Goal: Find specific page/section: Find specific page/section

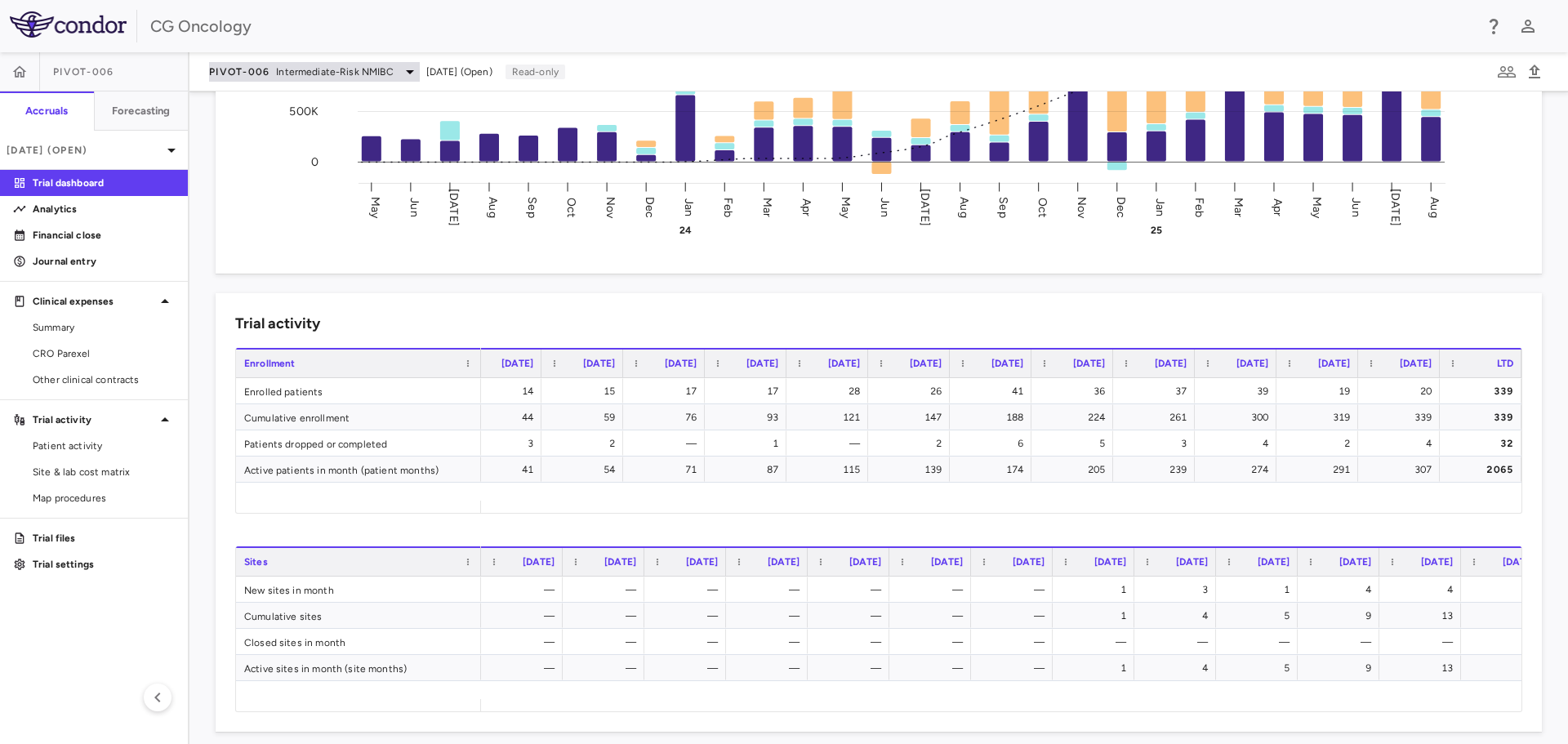
click at [408, 68] on icon at bounding box center [410, 72] width 19 height 19
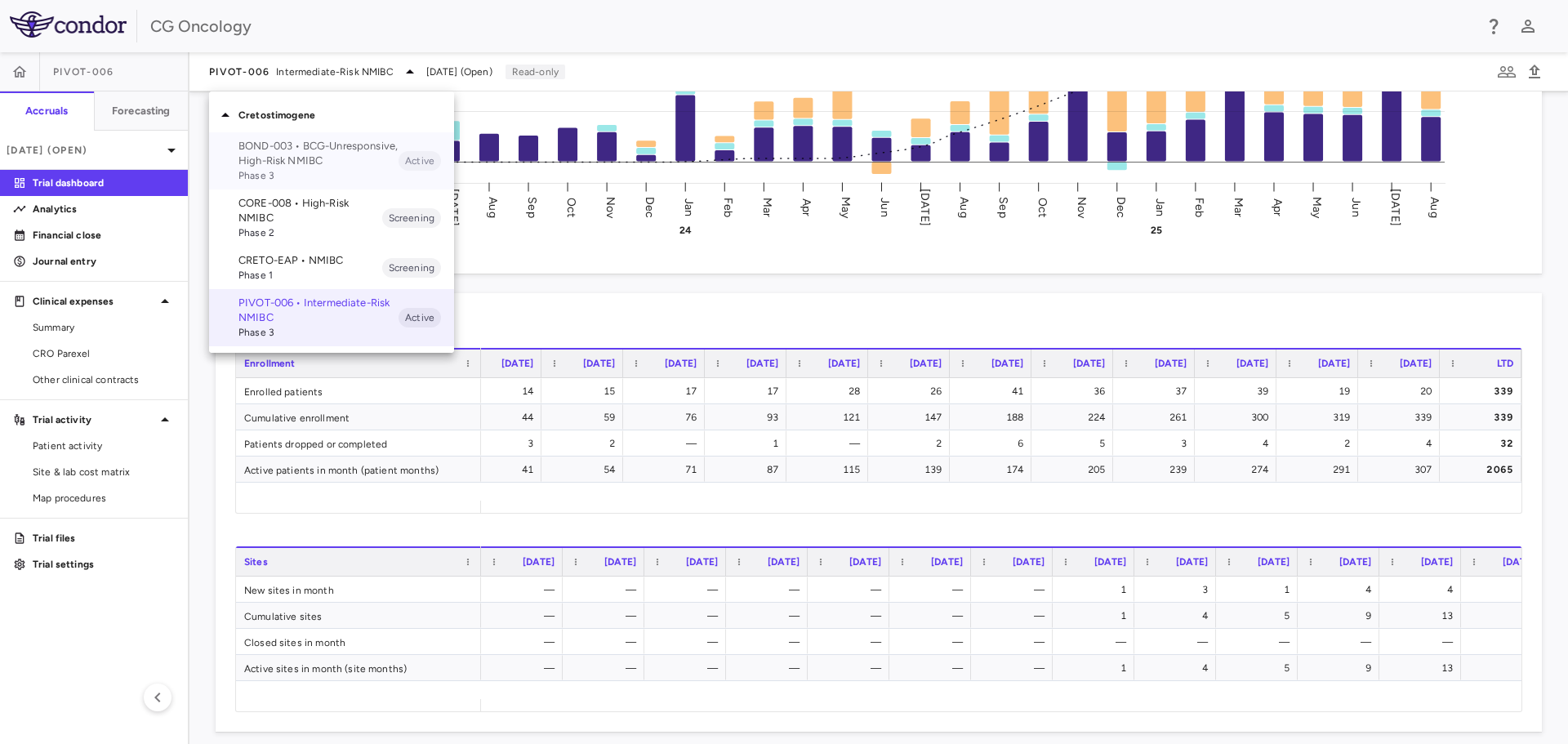
click at [266, 143] on p "BOND-003 • BCG-Unresponsive, High-Risk NMIBC" at bounding box center [319, 153] width 160 height 29
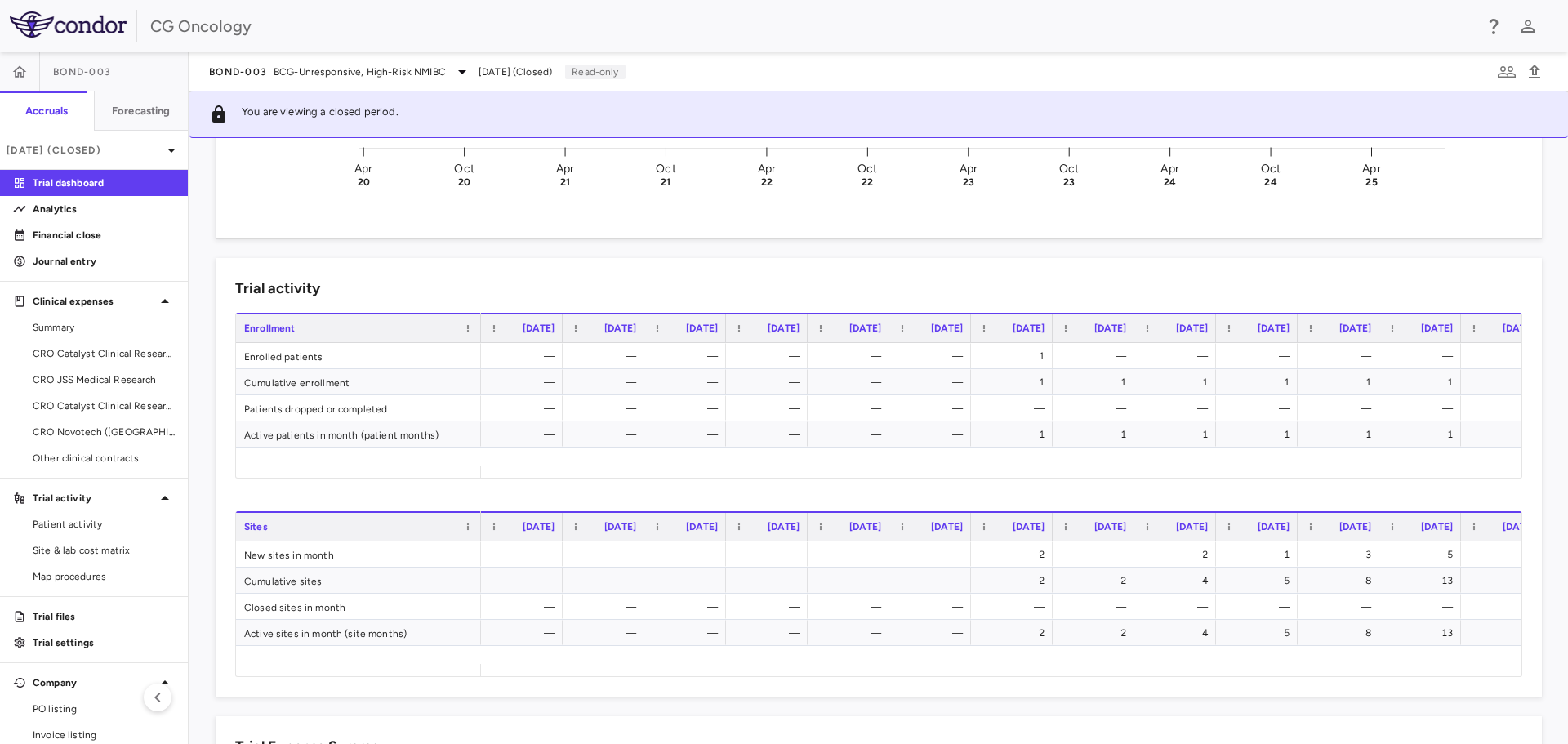
scroll to position [0, 4361]
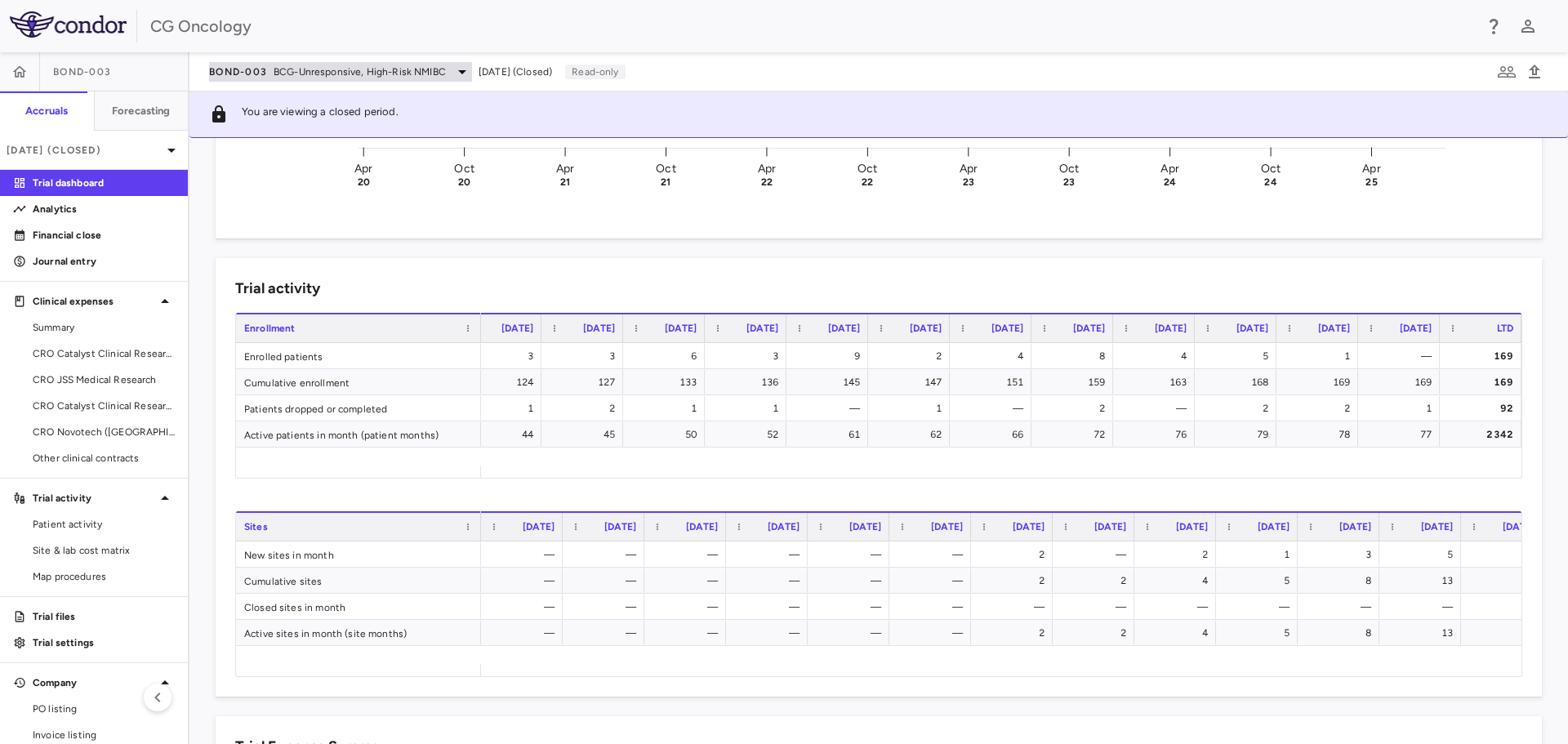
click at [457, 65] on icon at bounding box center [461, 72] width 19 height 19
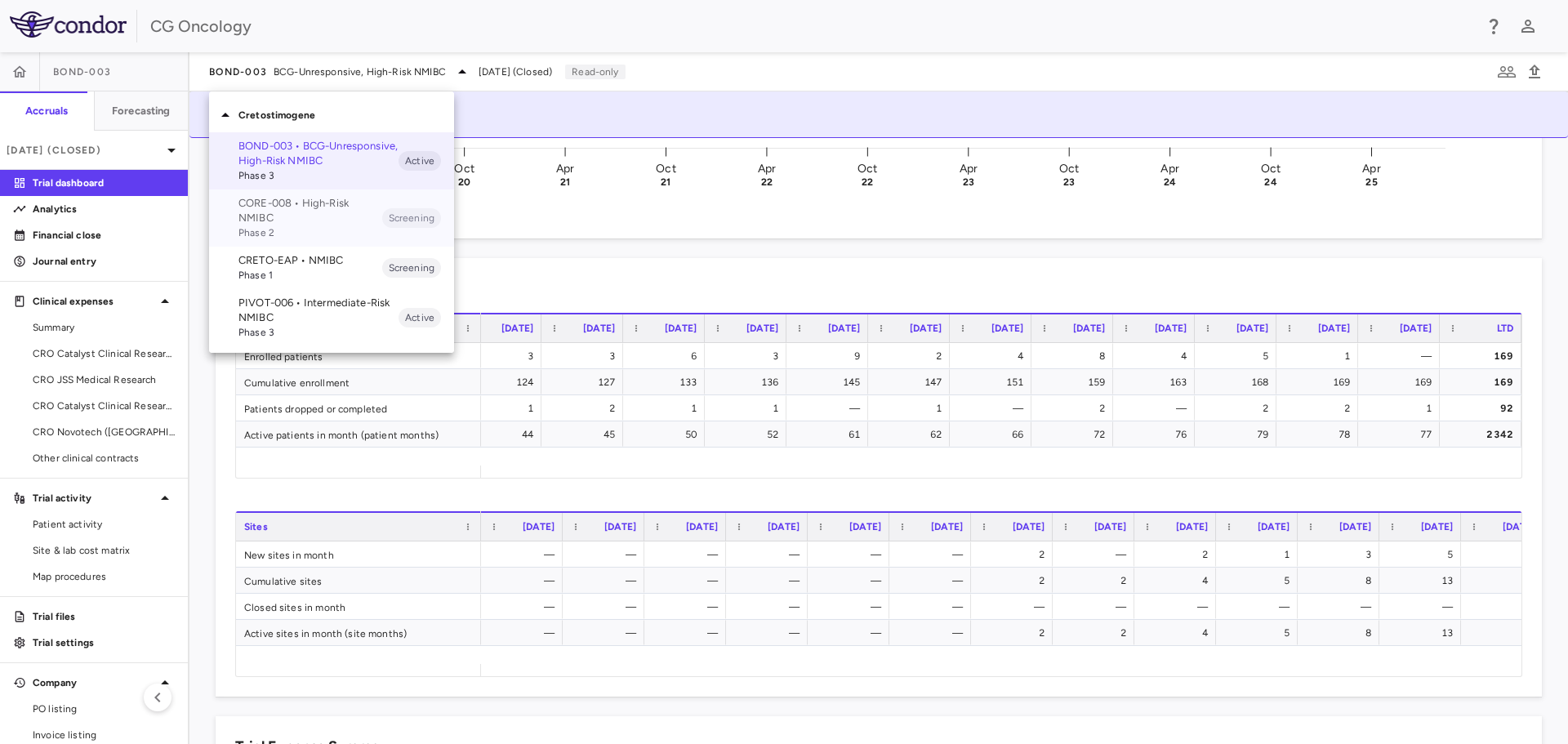
click at [309, 212] on p "CORE-008 • High-Risk NMIBC" at bounding box center [310, 210] width 143 height 29
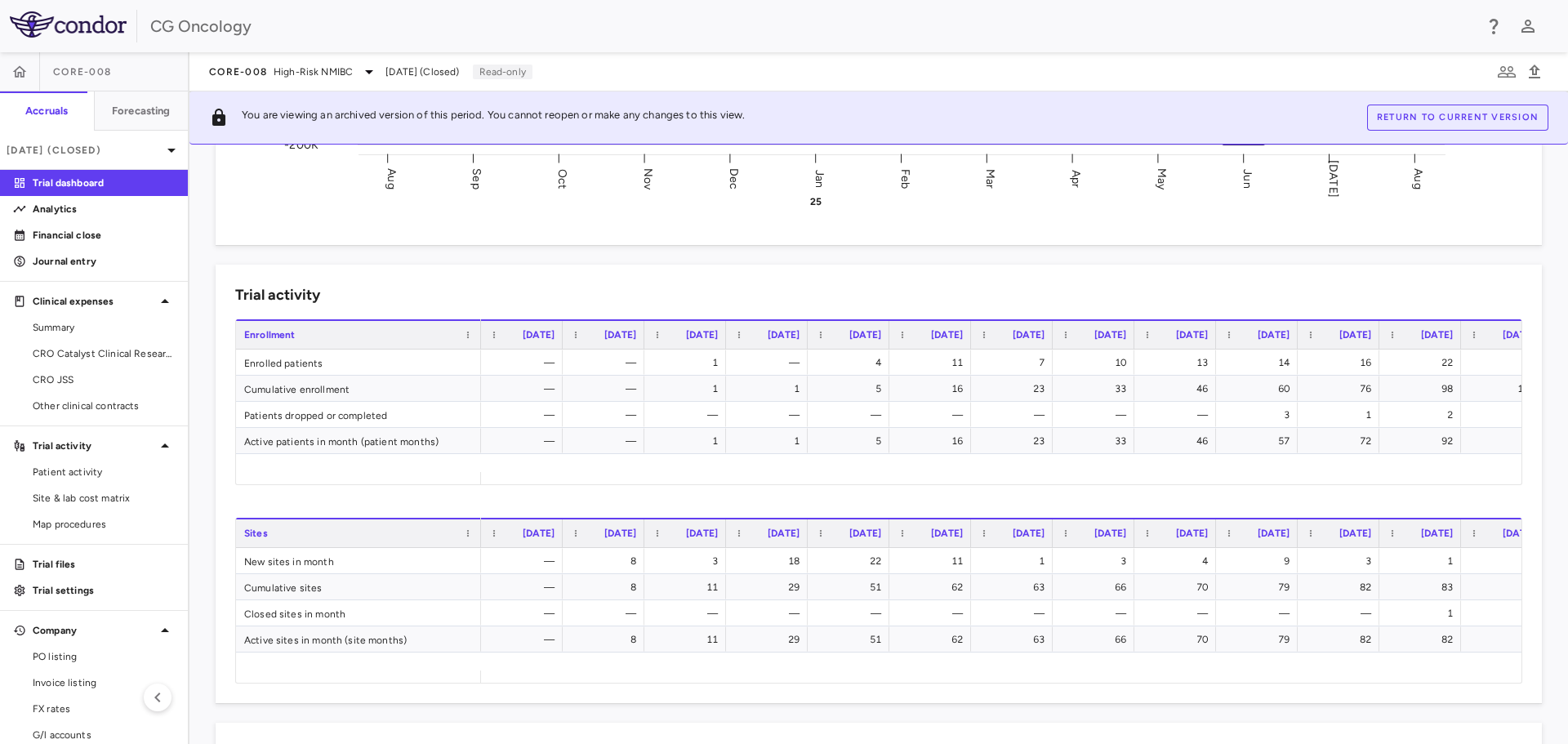
scroll to position [0, 115]
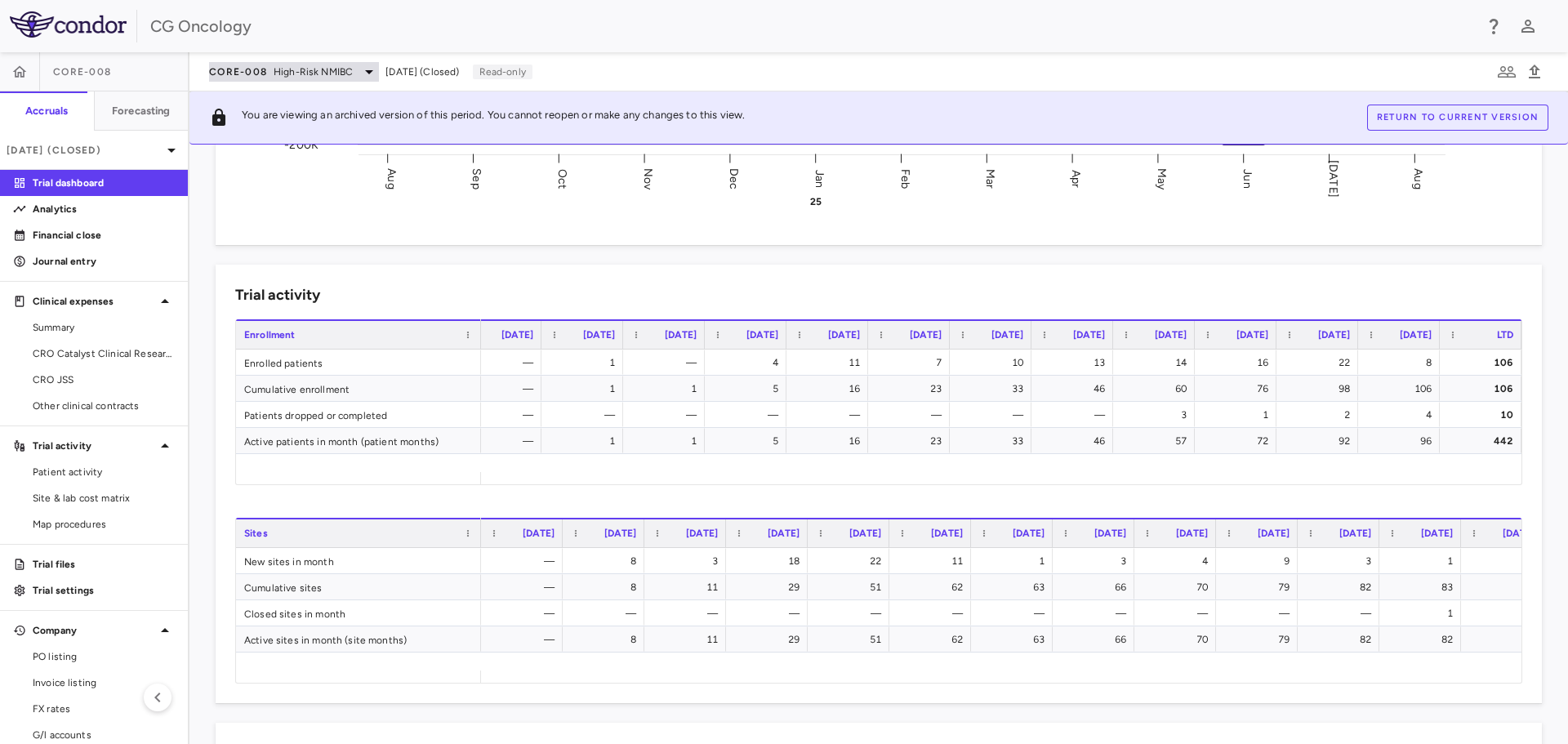
click at [367, 71] on icon at bounding box center [368, 72] width 8 height 4
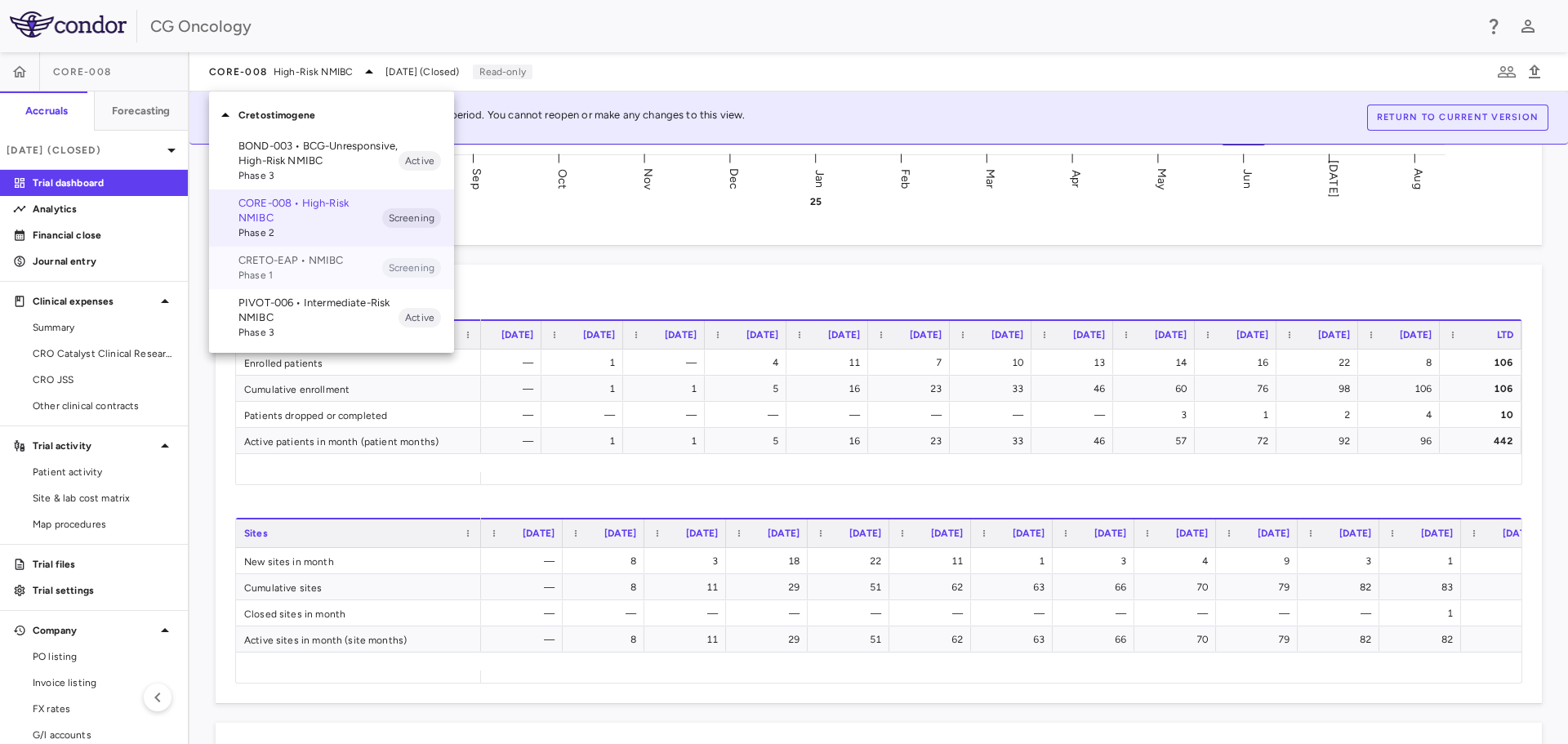
click at [316, 267] on p "CRETO-EAP • NMIBC" at bounding box center [310, 261] width 143 height 15
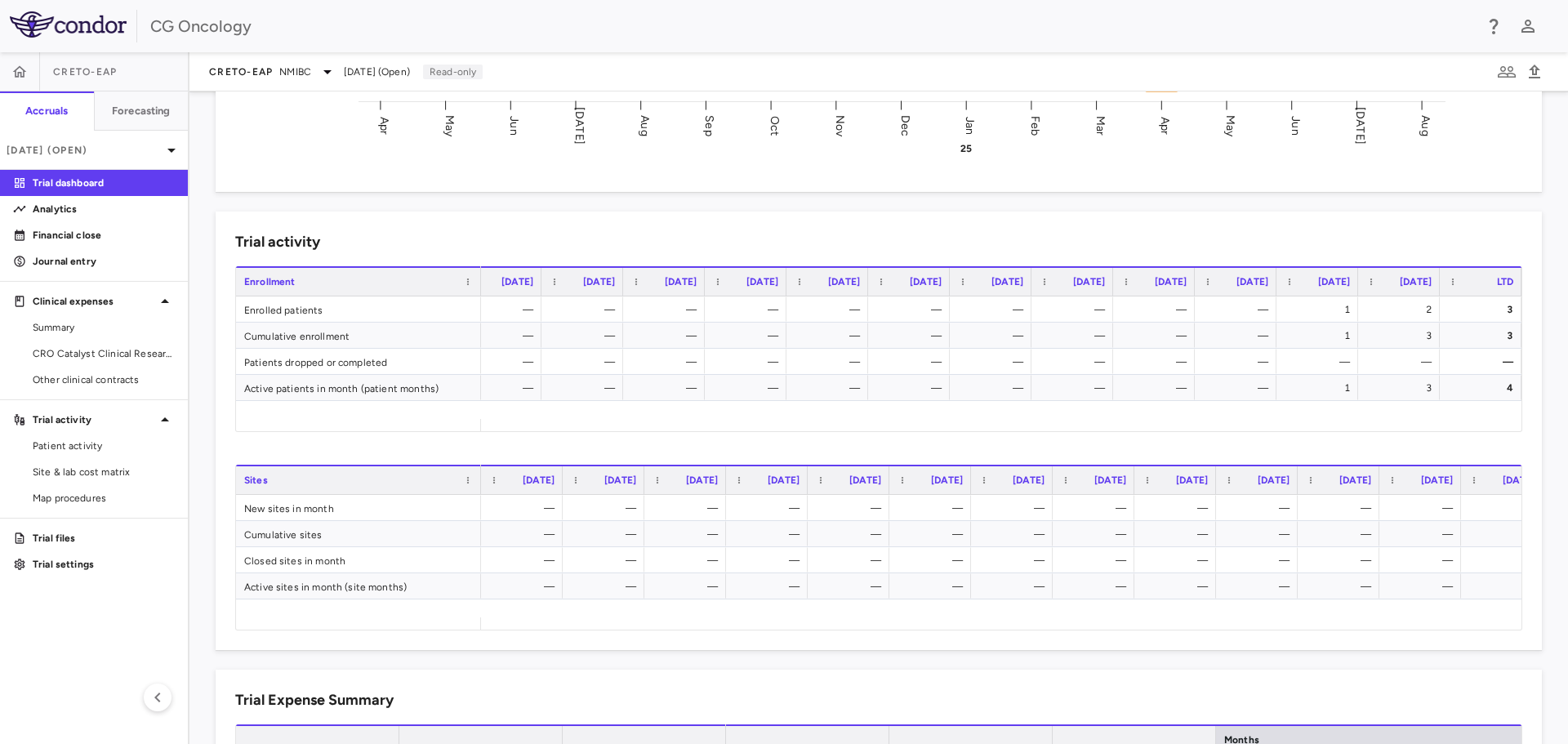
scroll to position [0, 442]
